Goal: Use online tool/utility

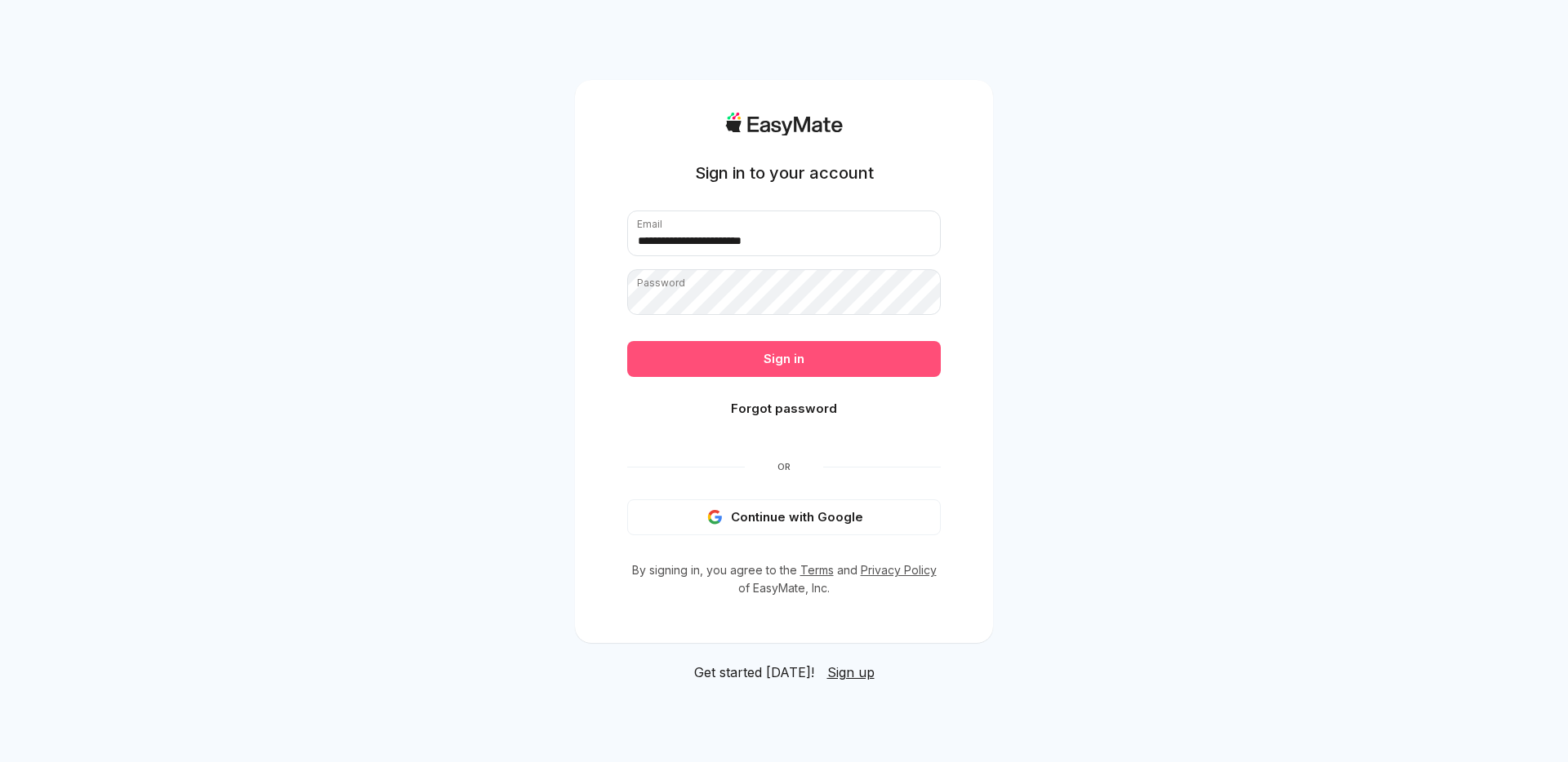
click at [788, 369] on button "Sign in" at bounding box center [784, 359] width 314 height 36
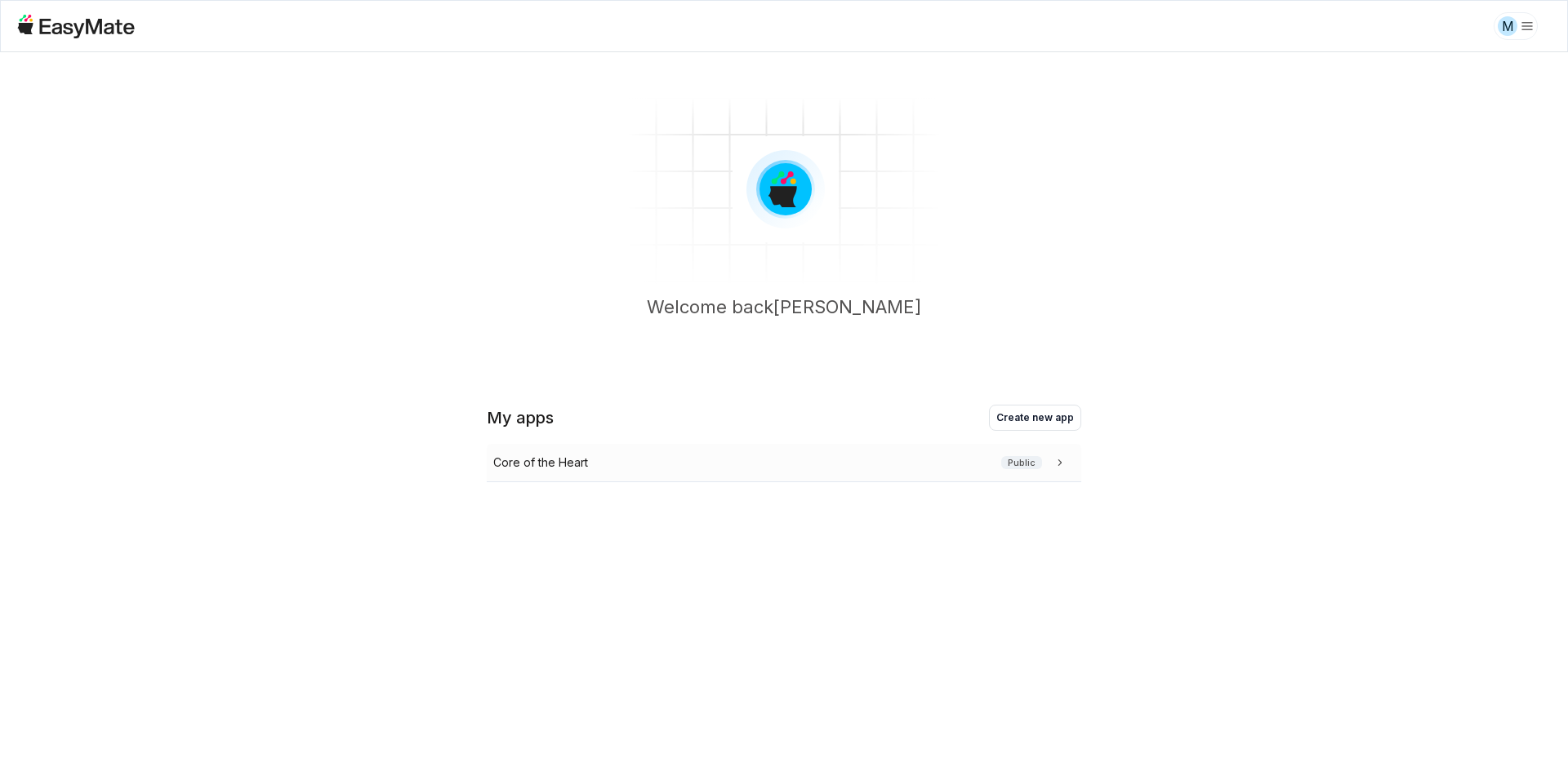
click at [592, 471] on div "Core of the Heart Public" at bounding box center [780, 463] width 574 height 18
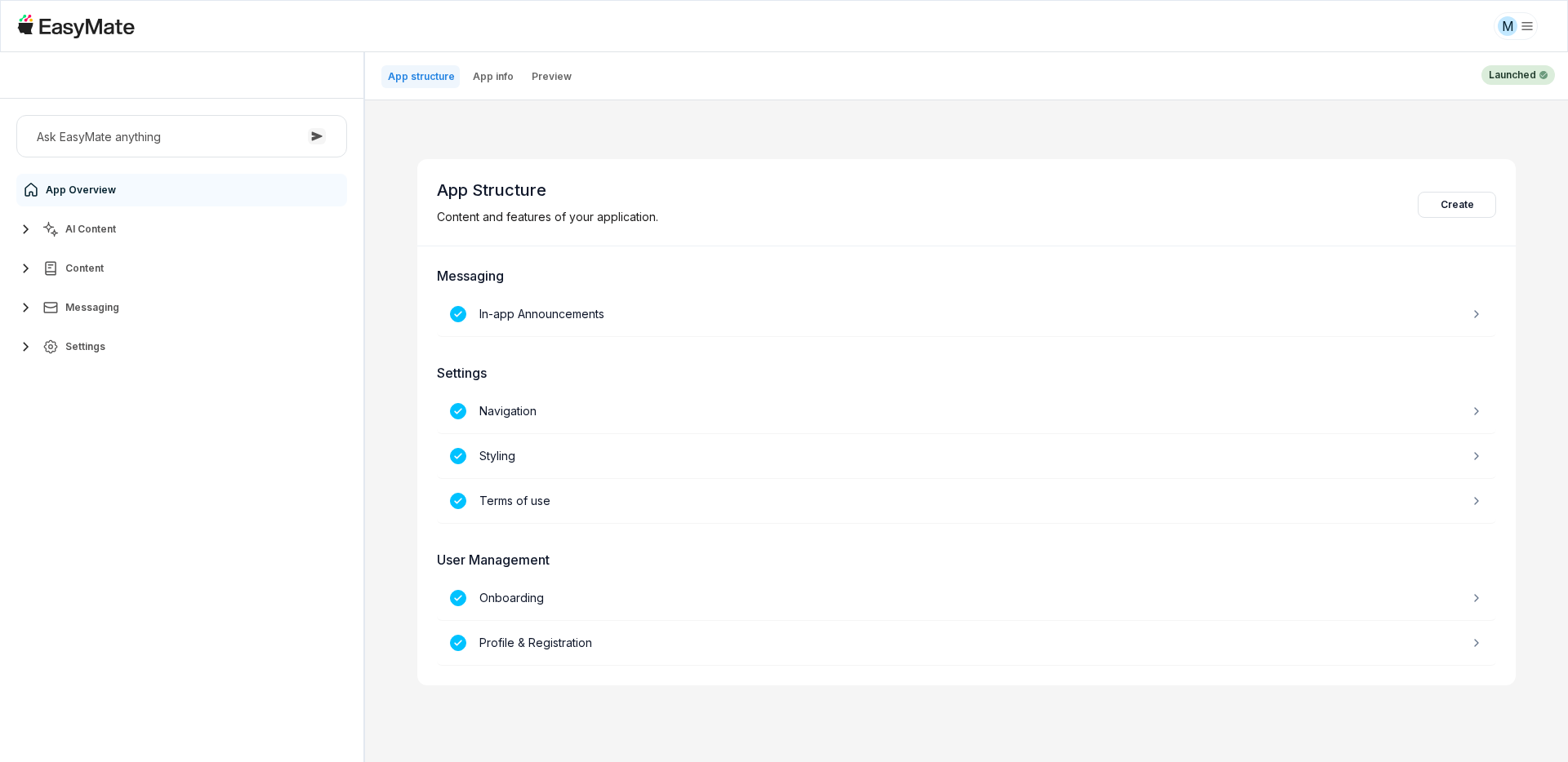
click at [30, 268] on icon "button" at bounding box center [26, 268] width 20 height 20
click at [29, 228] on icon "button" at bounding box center [26, 229] width 20 height 20
type textarea "*"
